Goal: Check status: Check status

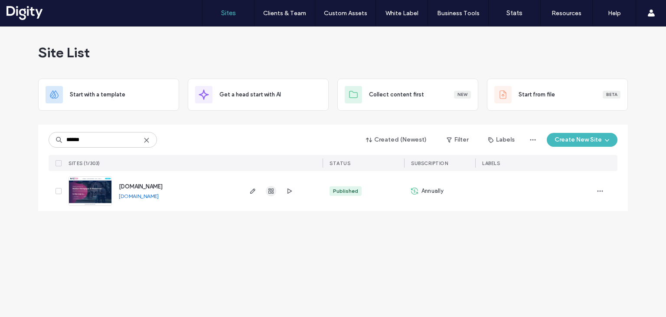
click at [270, 190] on use "button" at bounding box center [270, 190] width 5 height 5
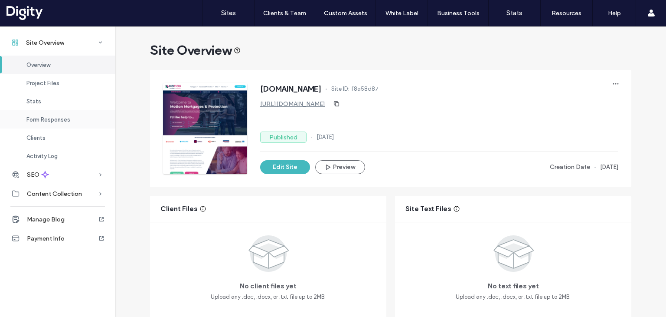
click at [47, 121] on span "Form Responses" at bounding box center [48, 119] width 44 height 7
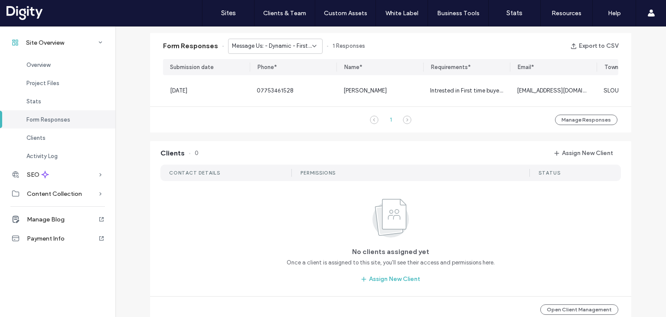
scroll to position [554, 0]
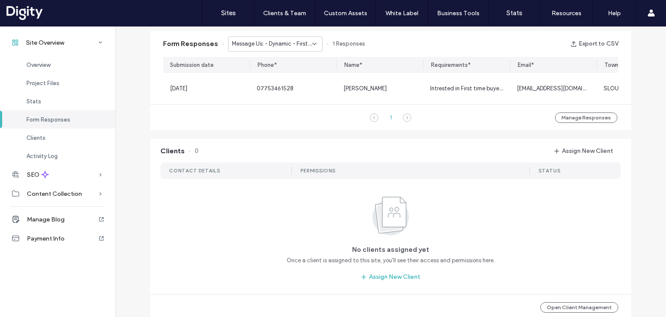
click at [285, 44] on span "Message Us: - Dynamic - First Time Buyer page" at bounding box center [272, 43] width 80 height 9
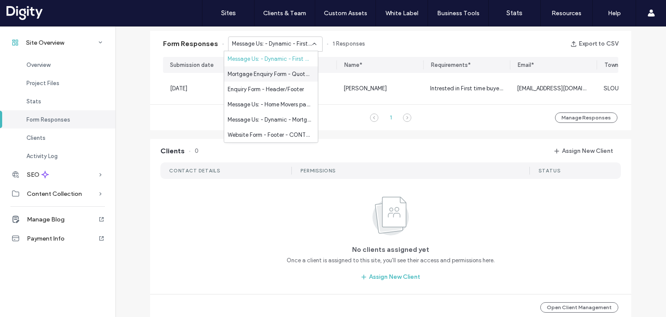
click at [284, 68] on div "Mortgage Enquiry Form - Quote page" at bounding box center [271, 73] width 94 height 15
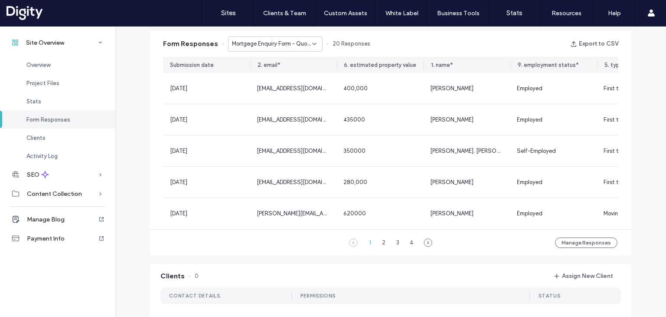
click at [268, 42] on span "Mortgage Enquiry Form - Quote page" at bounding box center [272, 43] width 80 height 9
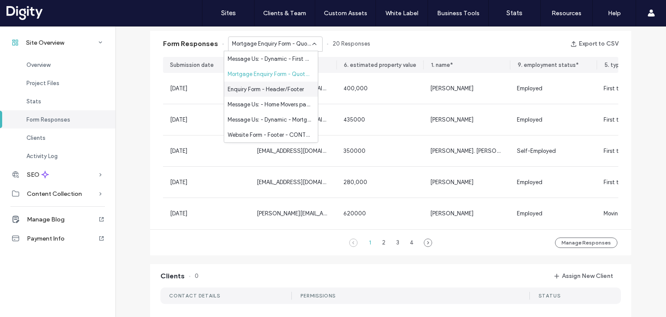
click at [262, 85] on span "Enquiry Form - Header/Footer" at bounding box center [266, 89] width 76 height 9
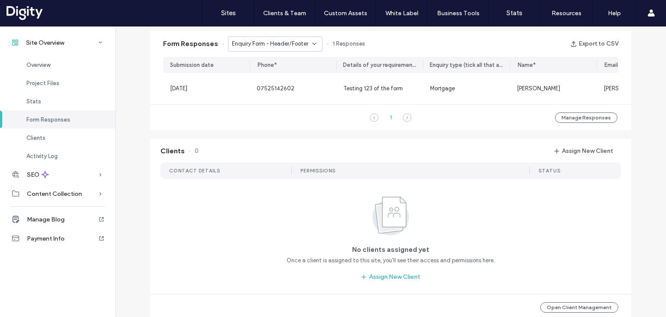
click at [262, 44] on span "Enquiry Form - Header/Footer" at bounding box center [270, 43] width 76 height 9
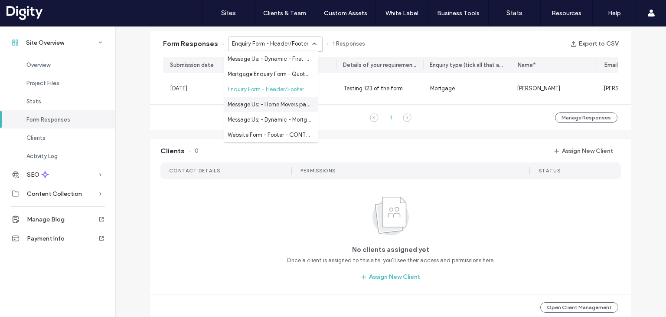
click at [258, 103] on span "Message Us: - Home Movers page" at bounding box center [269, 104] width 83 height 9
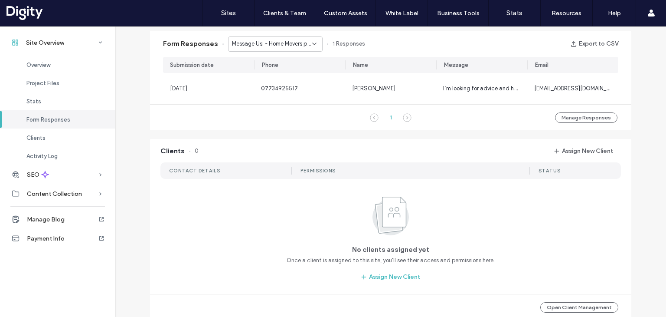
click at [262, 42] on span "Message Us: - Home Movers page" at bounding box center [272, 43] width 80 height 9
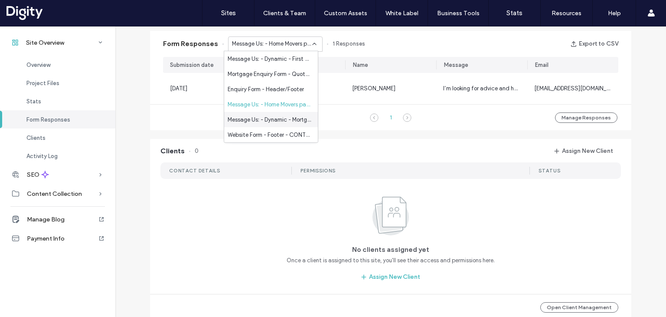
click at [252, 119] on span "Message Us: - Dynamic - Mortgages Locations page" at bounding box center [269, 119] width 83 height 9
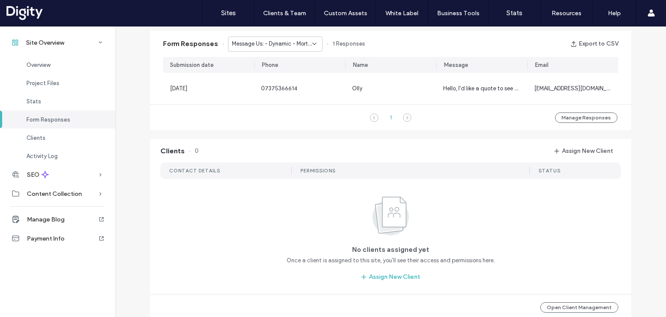
drag, startPoint x: 254, startPoint y: 39, endPoint x: 257, endPoint y: 46, distance: 8.2
click at [255, 39] on div "Message Us: - Dynamic - Mortgages Locations page" at bounding box center [275, 43] width 95 height 15
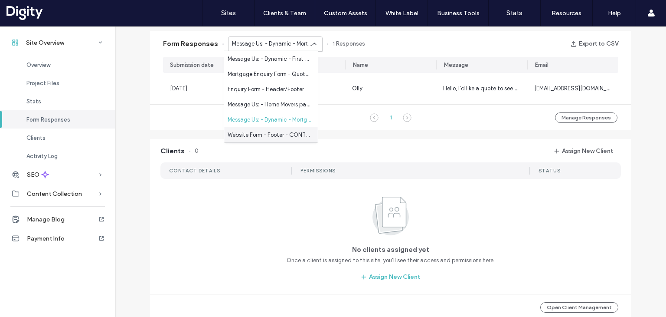
click at [256, 134] on span "Website Form - Footer - CONTACT page" at bounding box center [269, 134] width 83 height 9
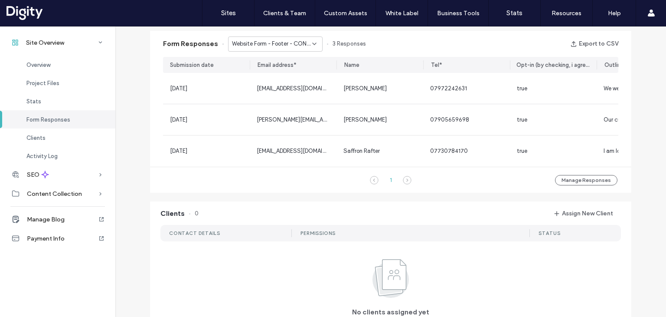
click at [262, 43] on span "Website Form - Footer - CONTACT page" at bounding box center [272, 43] width 80 height 9
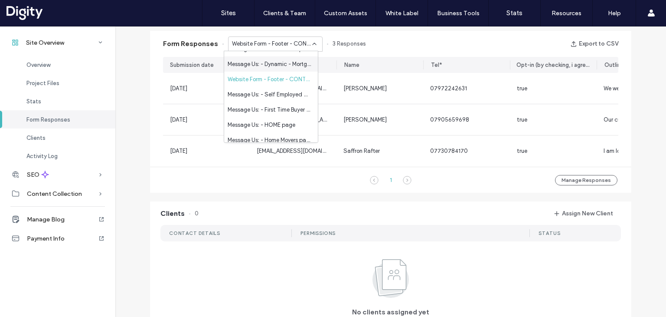
scroll to position [43, 0]
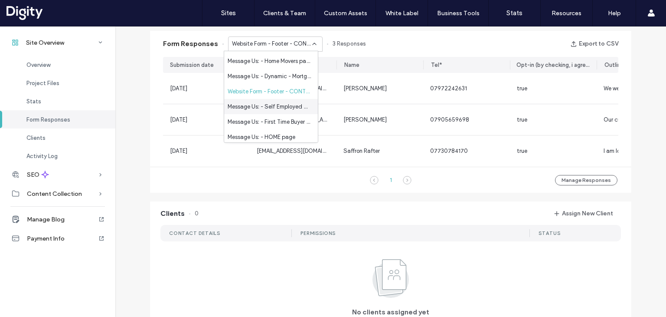
click at [262, 108] on span "Message Us: - Self Employed Mortgages page" at bounding box center [269, 106] width 83 height 9
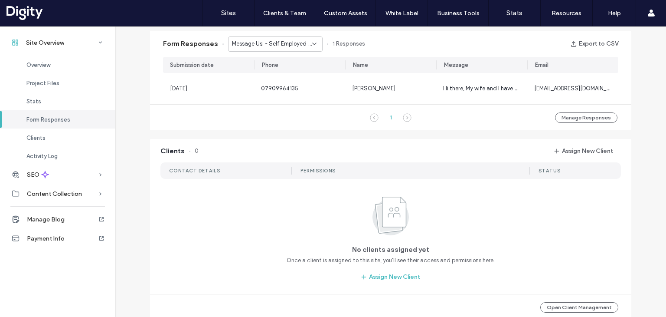
click at [262, 43] on span "Message Us: - Self Employed Mortgages page" at bounding box center [272, 43] width 80 height 9
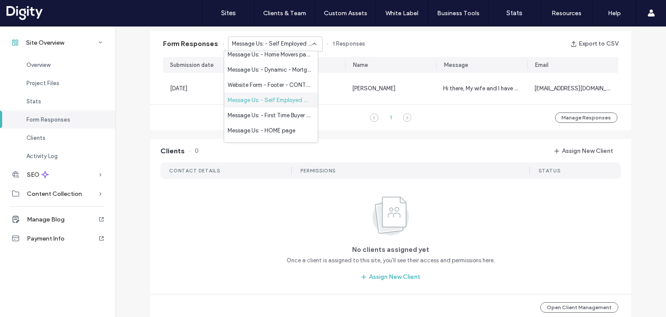
scroll to position [87, 0]
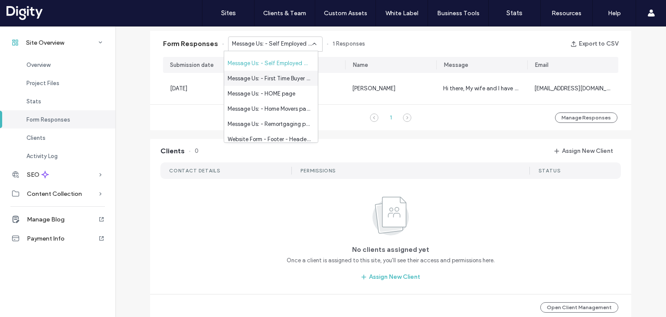
click at [264, 80] on span "Message Us: - First Time Buyer page" at bounding box center [269, 78] width 83 height 9
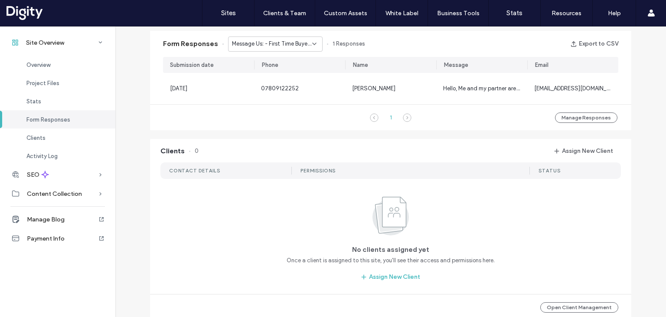
click at [262, 43] on span "Message Us: - First Time Buyer page" at bounding box center [272, 43] width 80 height 9
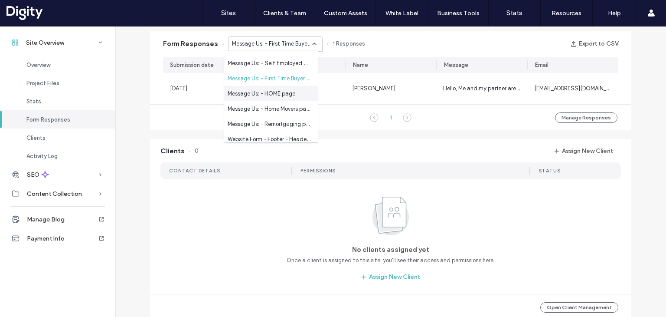
click at [267, 90] on span "Message Us: - HOME page" at bounding box center [262, 93] width 68 height 9
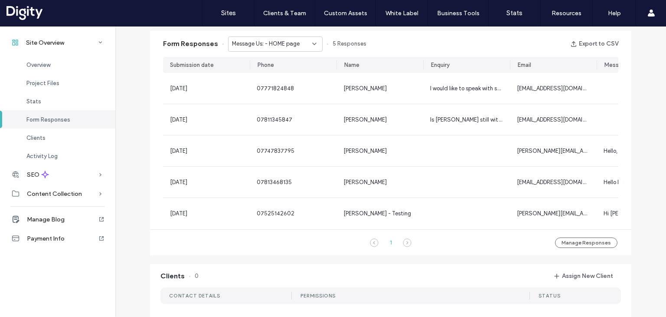
click at [255, 48] on div "Message Us: - HOME page" at bounding box center [275, 43] width 95 height 15
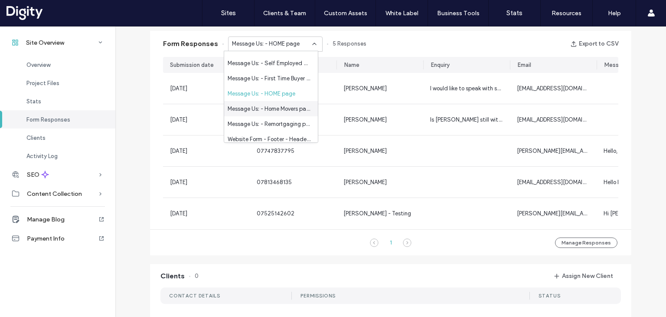
click at [255, 103] on div "Message Us: - Home Movers page" at bounding box center [271, 108] width 94 height 15
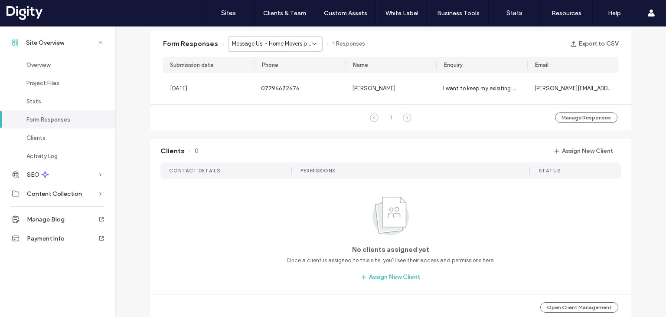
click at [262, 46] on span "Message Us: - Home Movers page" at bounding box center [272, 43] width 80 height 9
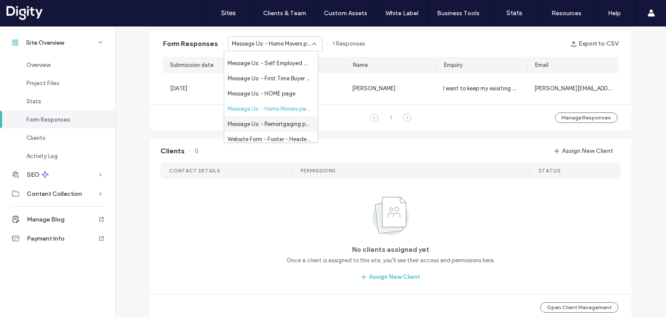
click at [263, 120] on span "Message Us: - Remortgaging page" at bounding box center [269, 123] width 83 height 9
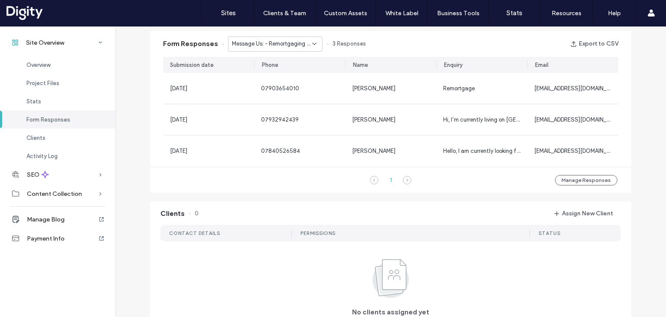
click at [258, 43] on span "Message Us: - Remortgaging page" at bounding box center [272, 43] width 80 height 9
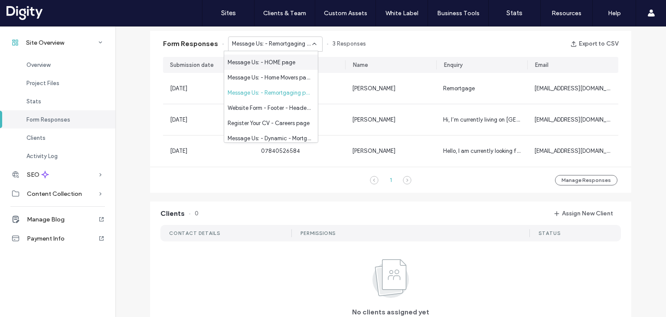
scroll to position [130, 0]
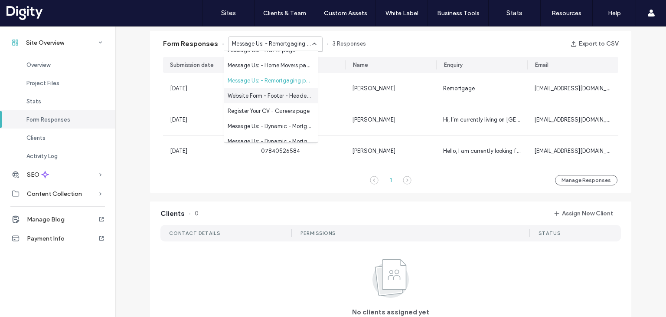
click at [261, 99] on span "Website Form - Footer - Header/Footer" at bounding box center [269, 95] width 83 height 9
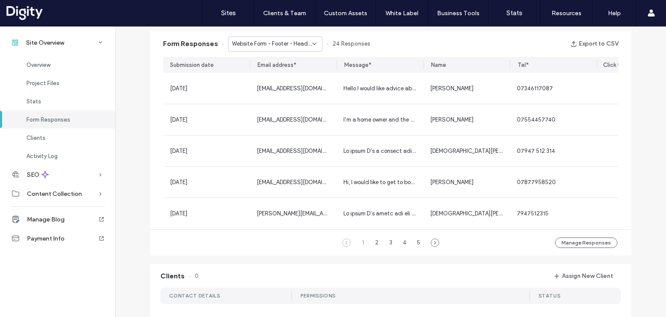
click at [262, 42] on span "Website Form - Footer - Header/Footer" at bounding box center [272, 43] width 80 height 9
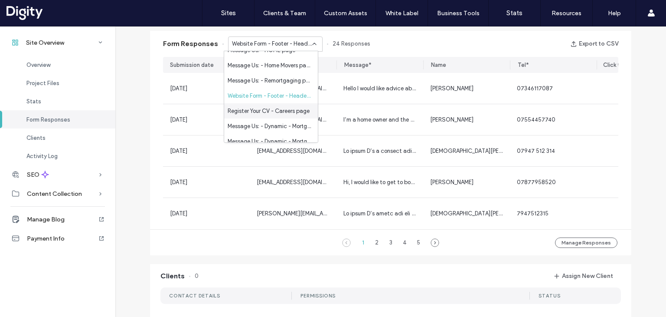
click at [266, 108] on span "Register Your CV - Careers page" at bounding box center [269, 110] width 82 height 9
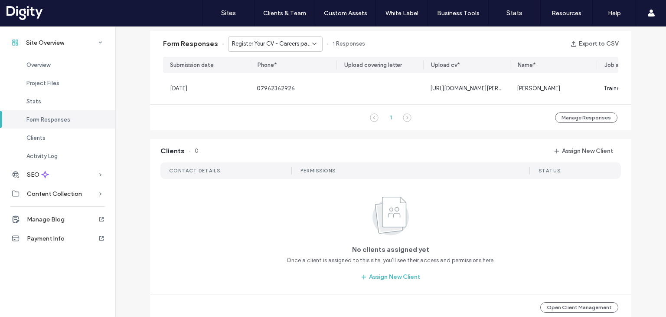
click at [269, 41] on span "Register Your CV - Careers page" at bounding box center [272, 43] width 80 height 9
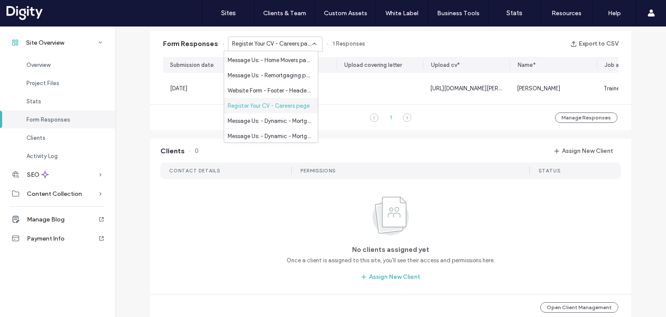
scroll to position [136, 0]
click at [267, 118] on span "Message Us: - Dynamic - Mortgage Broker Locations page" at bounding box center [269, 119] width 83 height 9
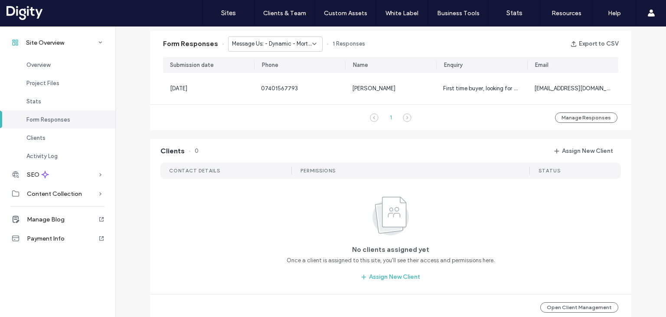
click at [265, 35] on div "Form Responses Message Us: - Dynamic - Mortgage Broker Locations page 1 Respons…" at bounding box center [390, 44] width 481 height 26
drag, startPoint x: 266, startPoint y: 45, endPoint x: 269, endPoint y: 49, distance: 5.3
click at [266, 45] on span "Message Us: - Dynamic - Mortgage Broker Locations page" at bounding box center [272, 43] width 80 height 9
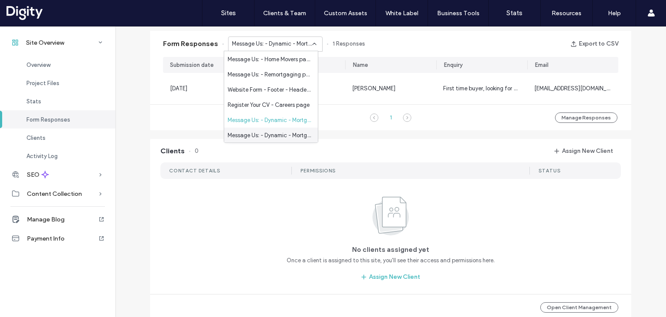
click at [278, 134] on span "Message Us: - Dynamic - Mortgages Locations page" at bounding box center [269, 135] width 83 height 9
